Goal: Transaction & Acquisition: Purchase product/service

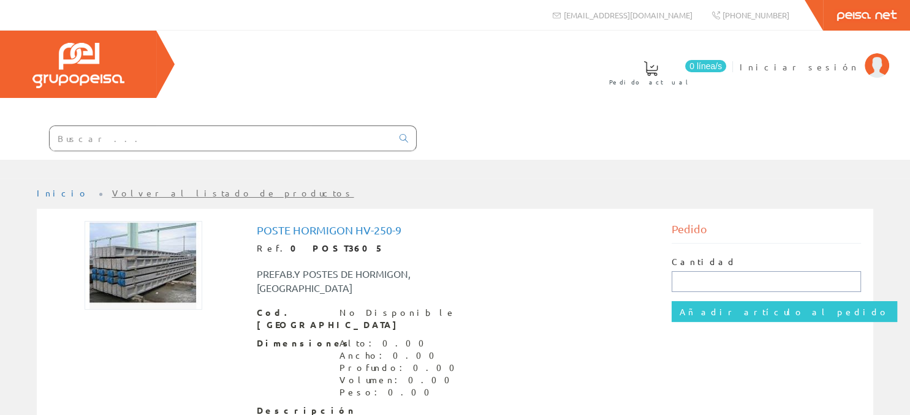
click at [737, 271] on input "text" at bounding box center [766, 281] width 189 height 21
type input "1"
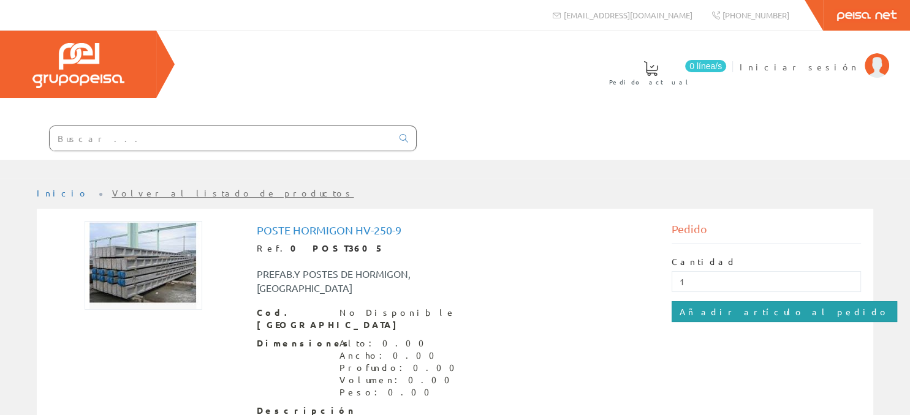
click at [703, 301] on input "Añadir artículo al pedido" at bounding box center [785, 311] width 226 height 21
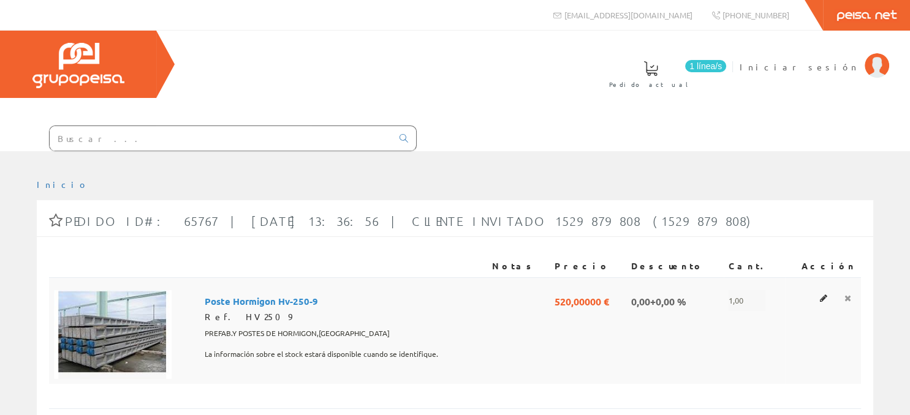
click at [849, 294] on icon at bounding box center [847, 298] width 7 height 9
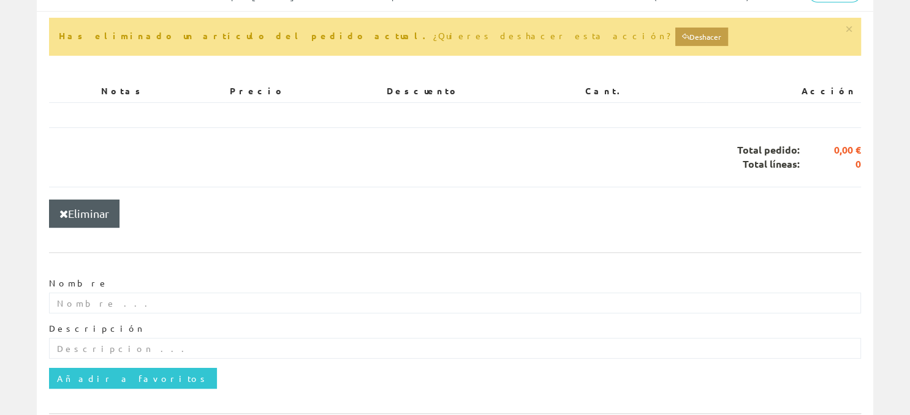
scroll to position [33, 0]
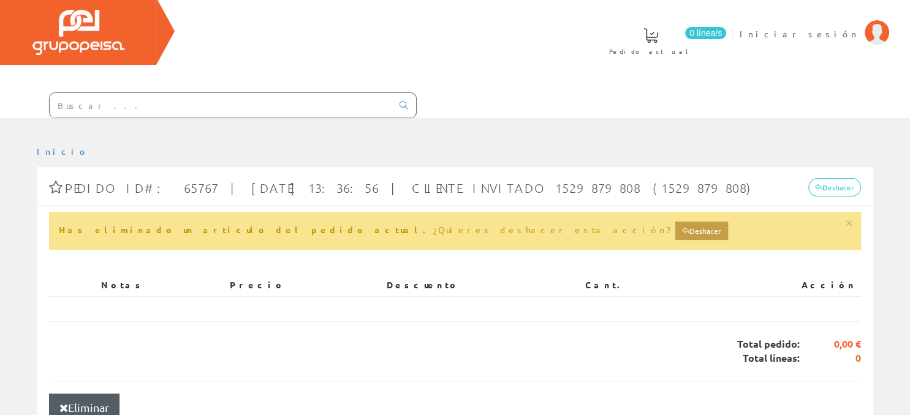
click at [593, 175] on div "Pedido ID#: 65767 | 2025-09-25 13:36:56 | Cliente Invitado 1529879808 (15298798…" at bounding box center [455, 190] width 836 height 31
drag, startPoint x: 303, startPoint y: 135, endPoint x: 555, endPoint y: 136, distance: 252.5
click at [555, 181] on span "Pedido ID#: 65767 | [DATE] 13:36:56 | Cliente Invitado 1529879808 (1529879808)" at bounding box center [410, 188] width 691 height 15
click at [310, 262] on div "Notas Precio Descuento Cant. Acción" at bounding box center [455, 291] width 812 height 59
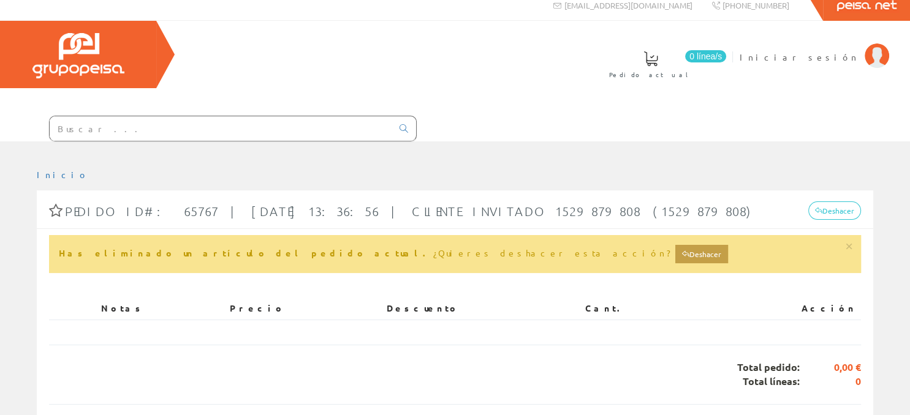
scroll to position [0, 0]
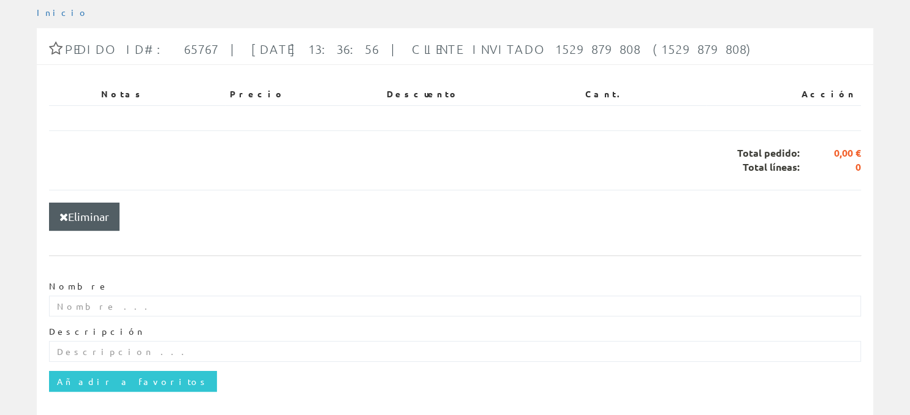
scroll to position [176, 0]
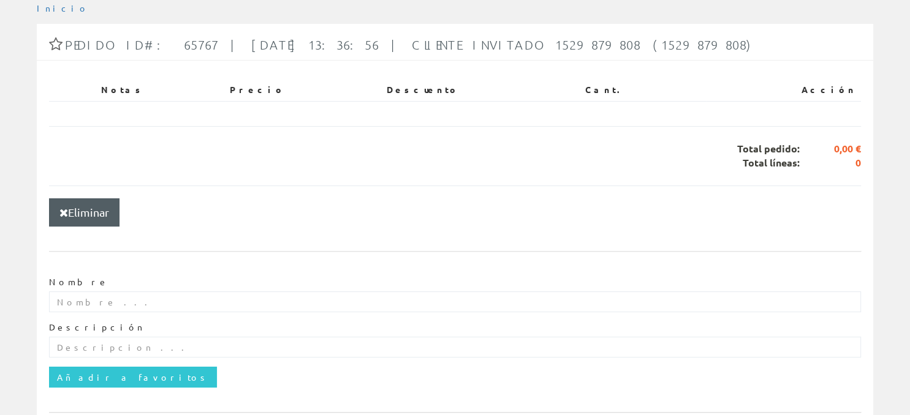
click at [305, 264] on div "Nombre Descripción Añadir a favoritos" at bounding box center [455, 332] width 812 height 136
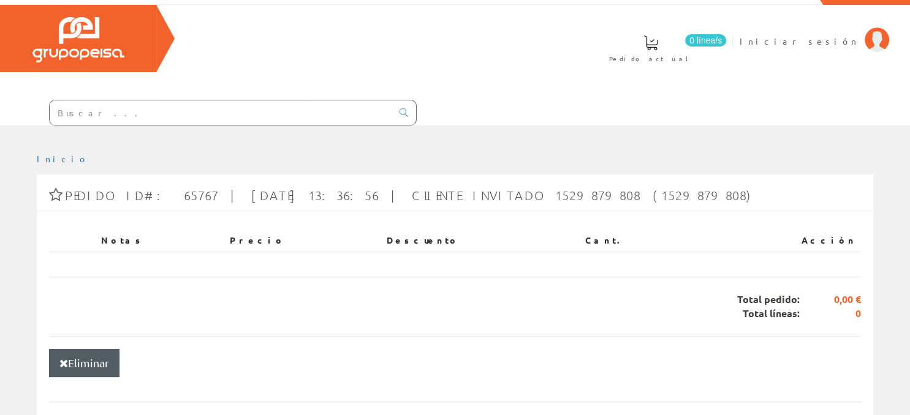
scroll to position [0, 0]
